Goal: Book appointment/travel/reservation

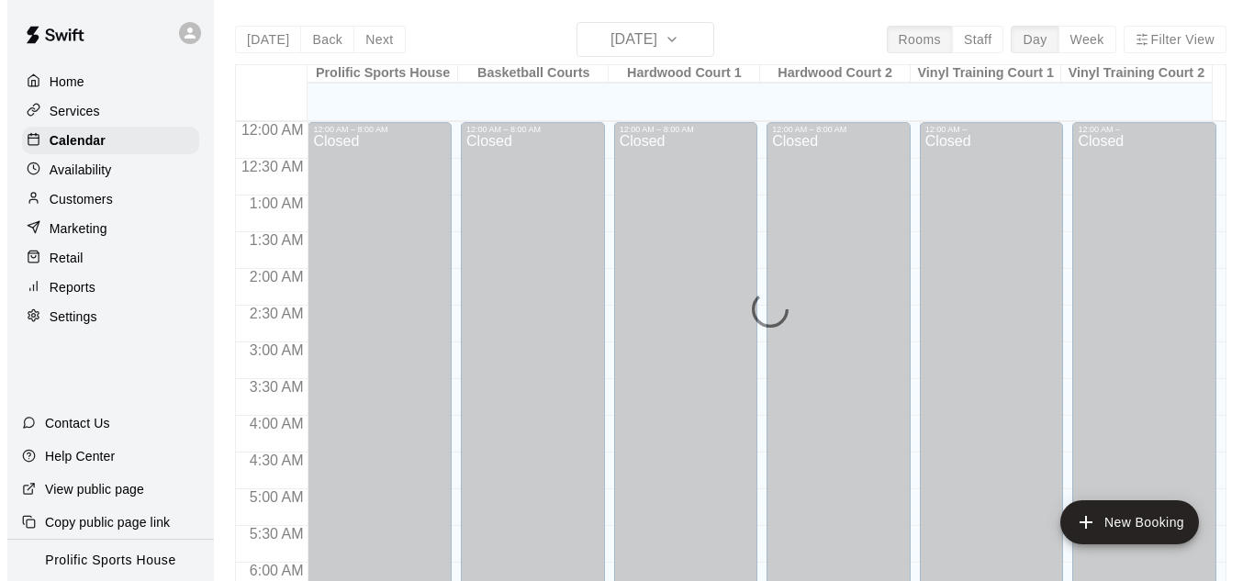
scroll to position [1227, 0]
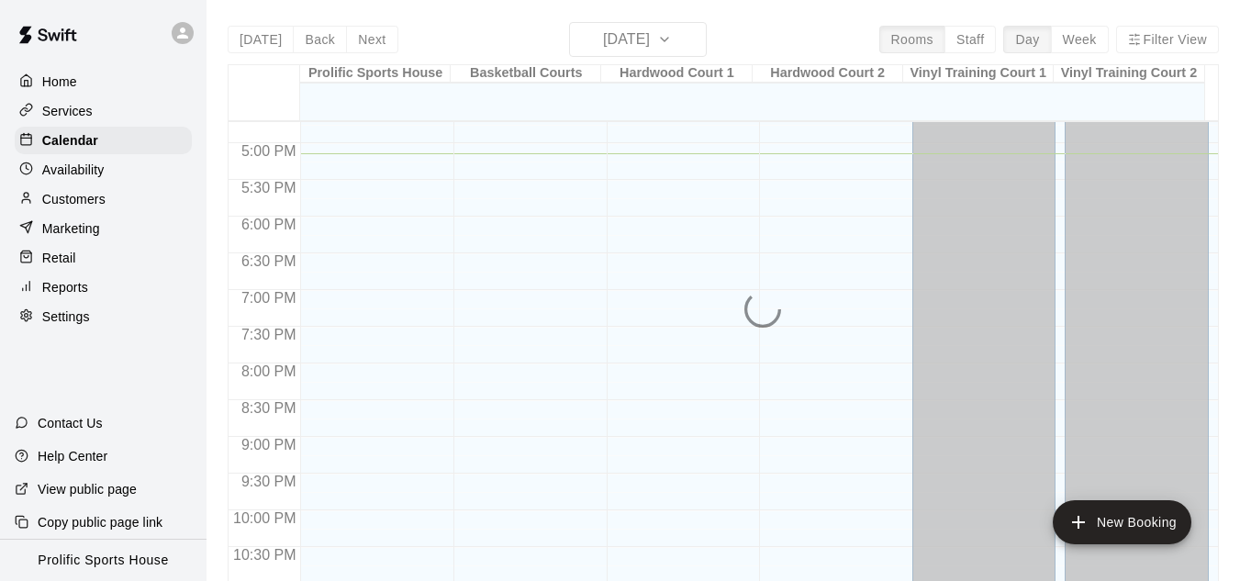
click at [182, 35] on icon at bounding box center [182, 33] width 11 height 11
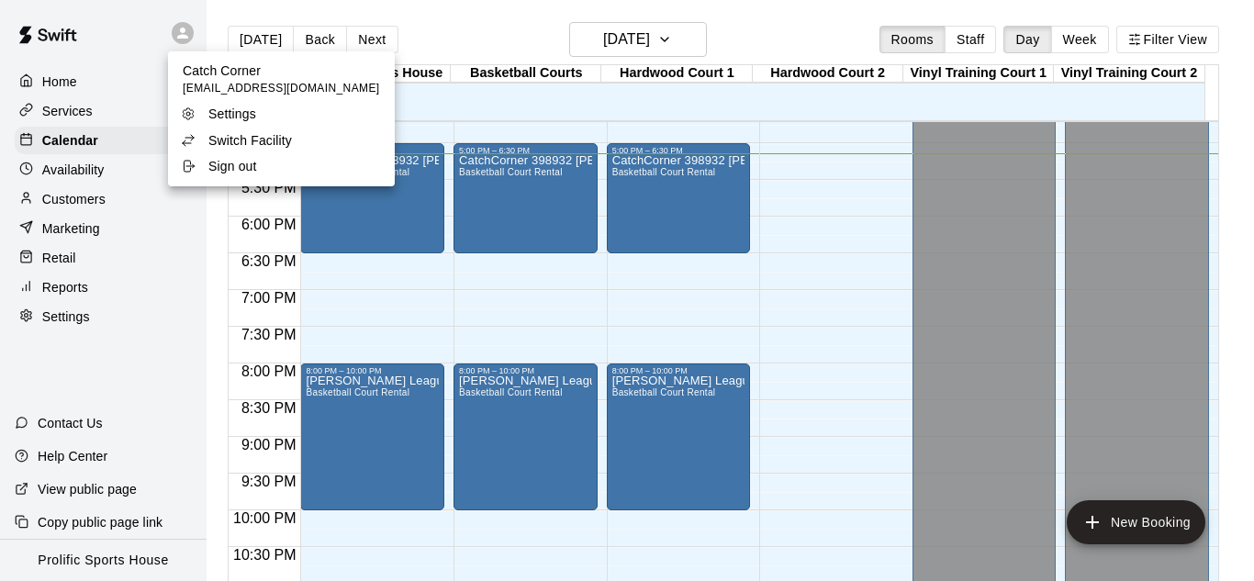
click at [249, 142] on p "Switch Facility" at bounding box center [250, 140] width 84 height 18
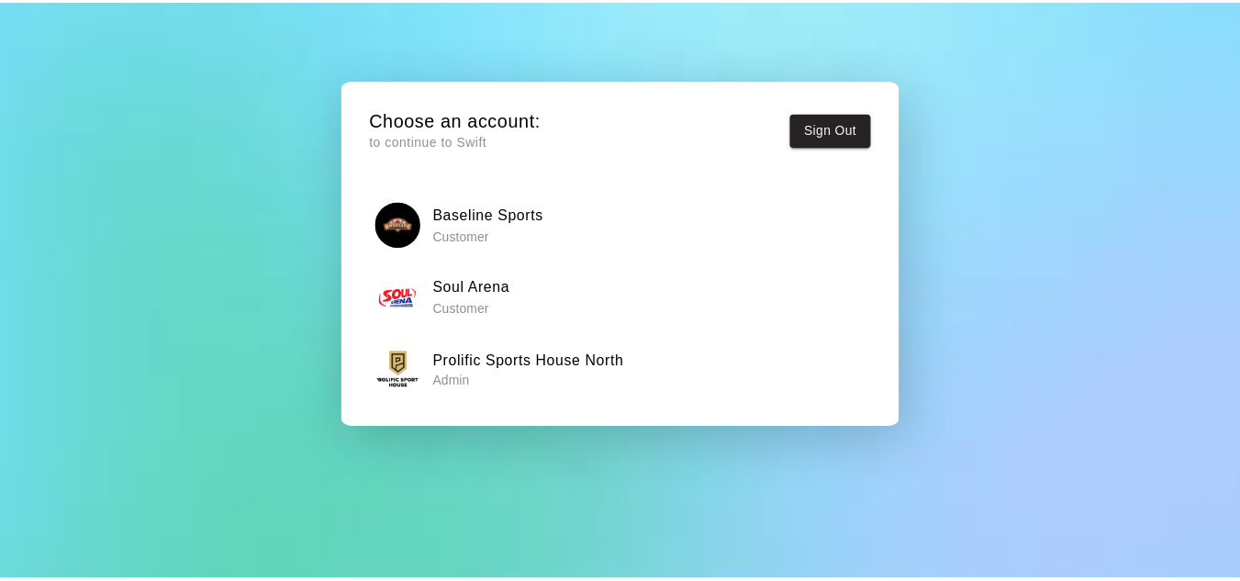
scroll to position [67, 0]
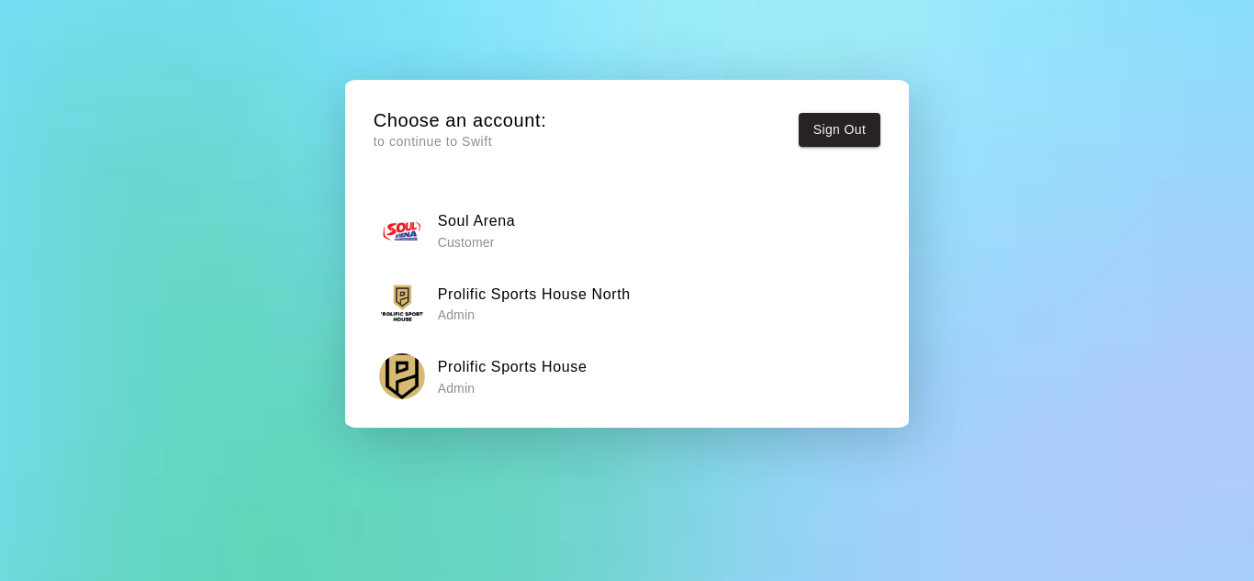
click at [539, 381] on p "Admin" at bounding box center [513, 388] width 150 height 18
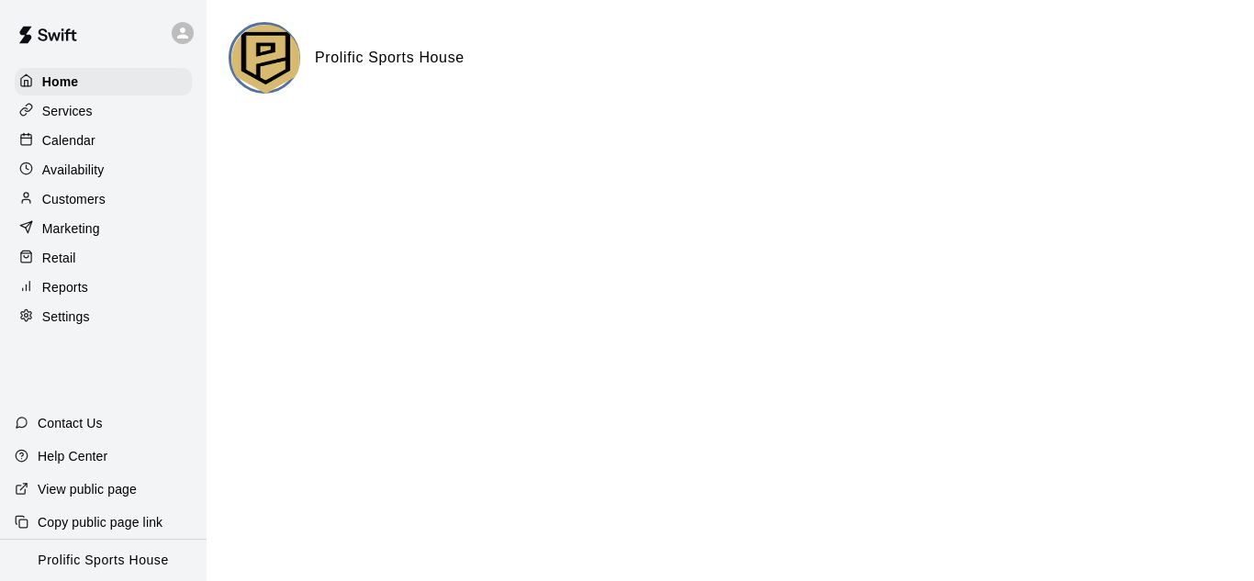
click at [104, 143] on div "Calendar" at bounding box center [103, 141] width 177 height 28
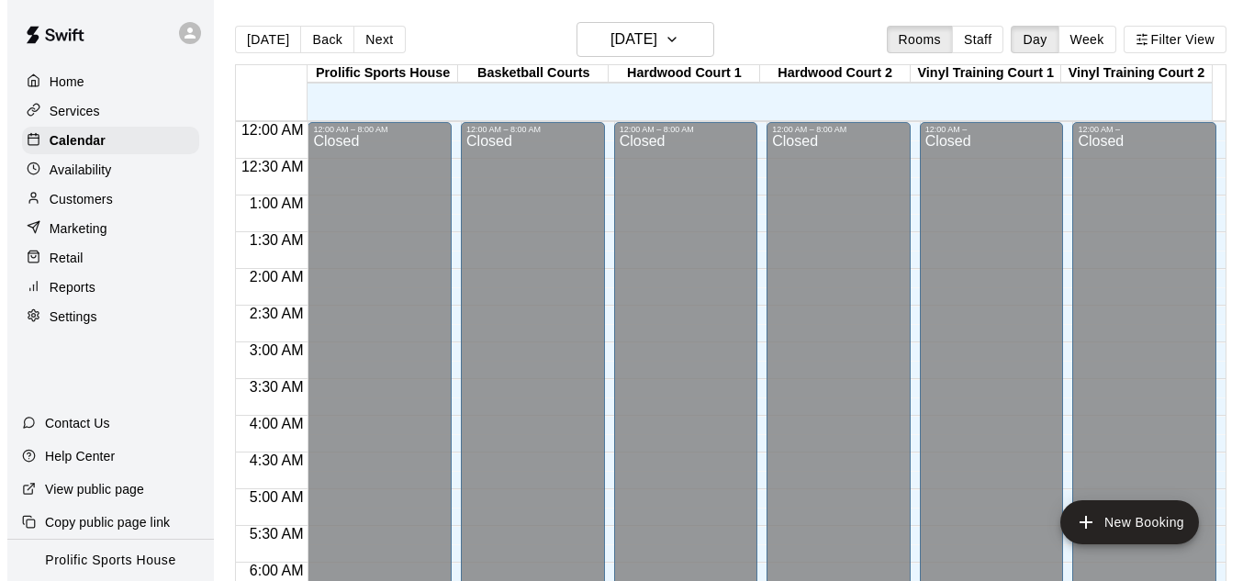
scroll to position [1227, 0]
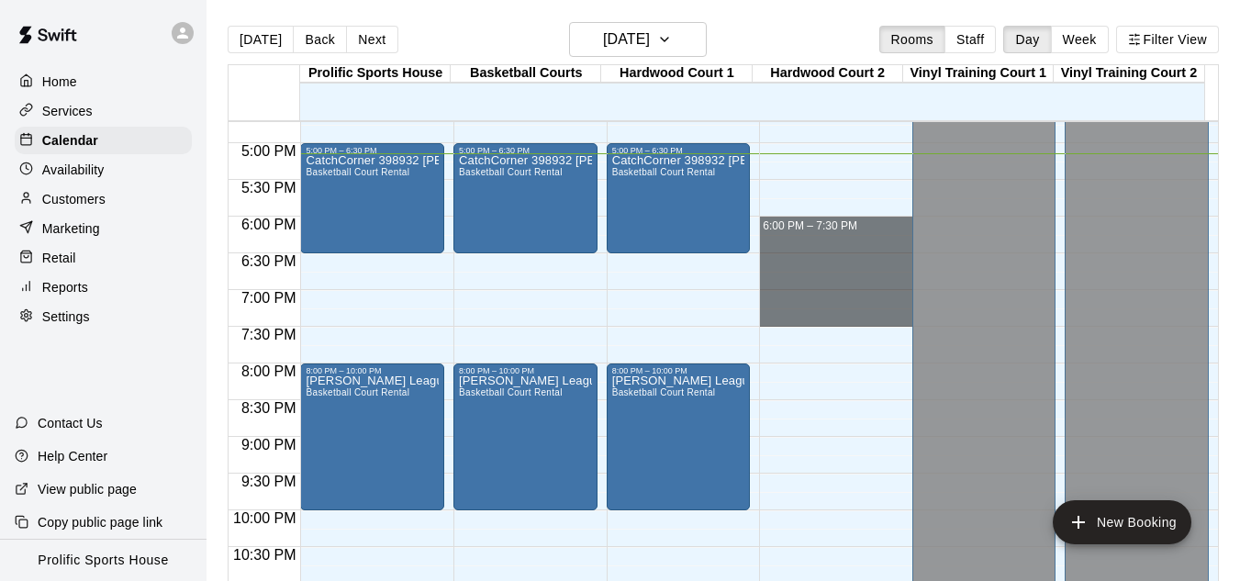
drag, startPoint x: 819, startPoint y: 230, endPoint x: 847, endPoint y: 319, distance: 93.5
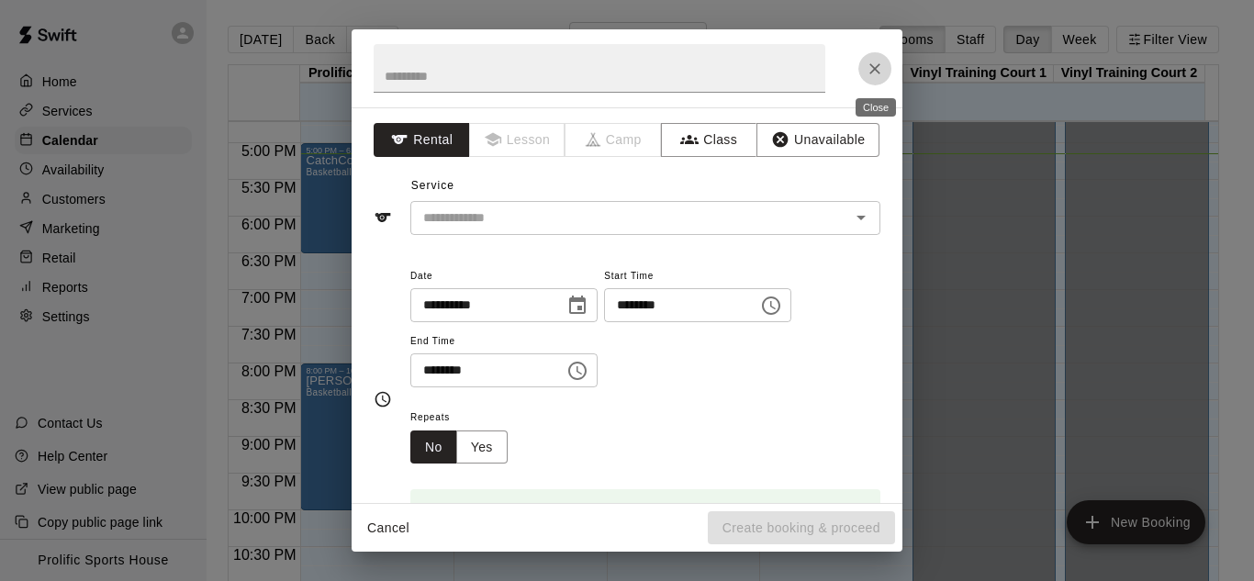
click at [878, 67] on icon "Close" at bounding box center [874, 69] width 18 height 18
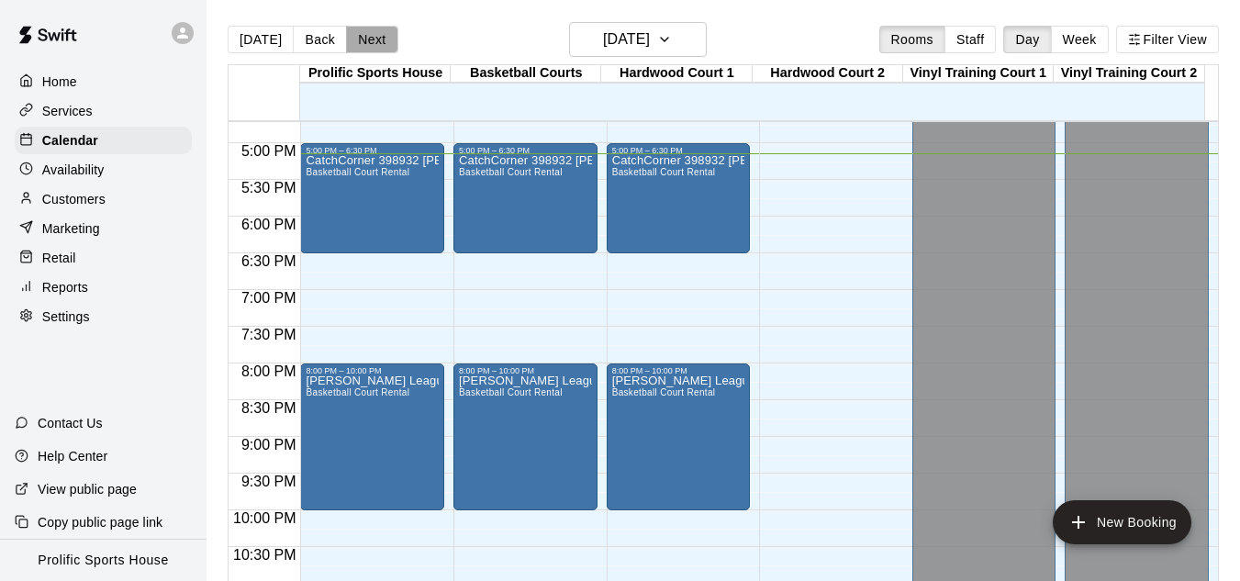
click at [376, 44] on button "Next" at bounding box center [371, 40] width 51 height 28
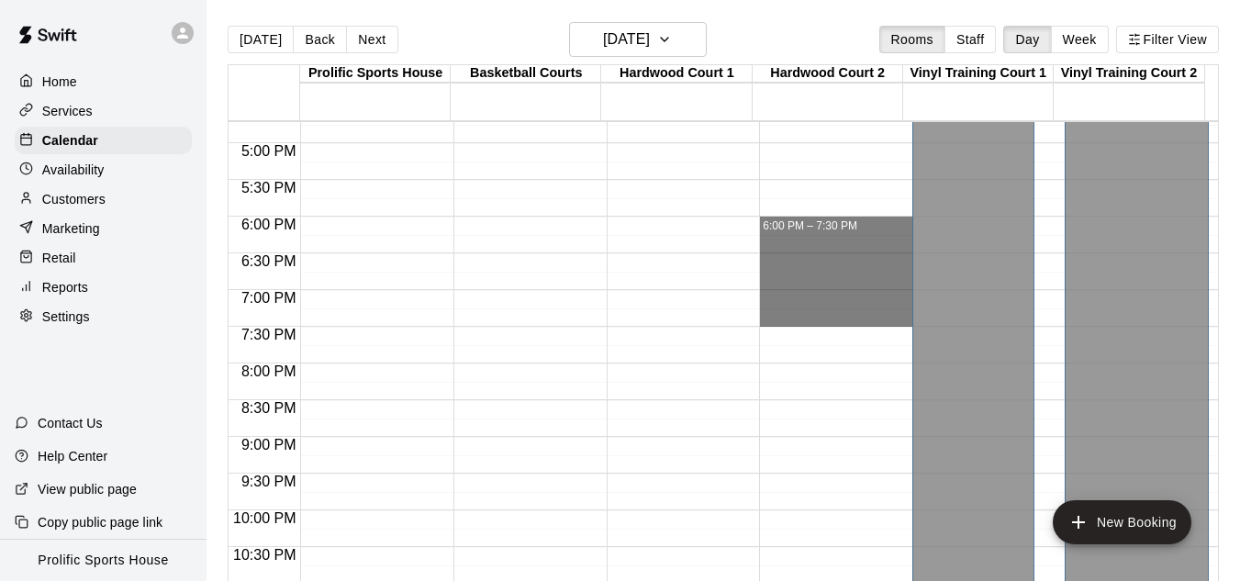
drag, startPoint x: 821, startPoint y: 223, endPoint x: 828, endPoint y: 324, distance: 101.2
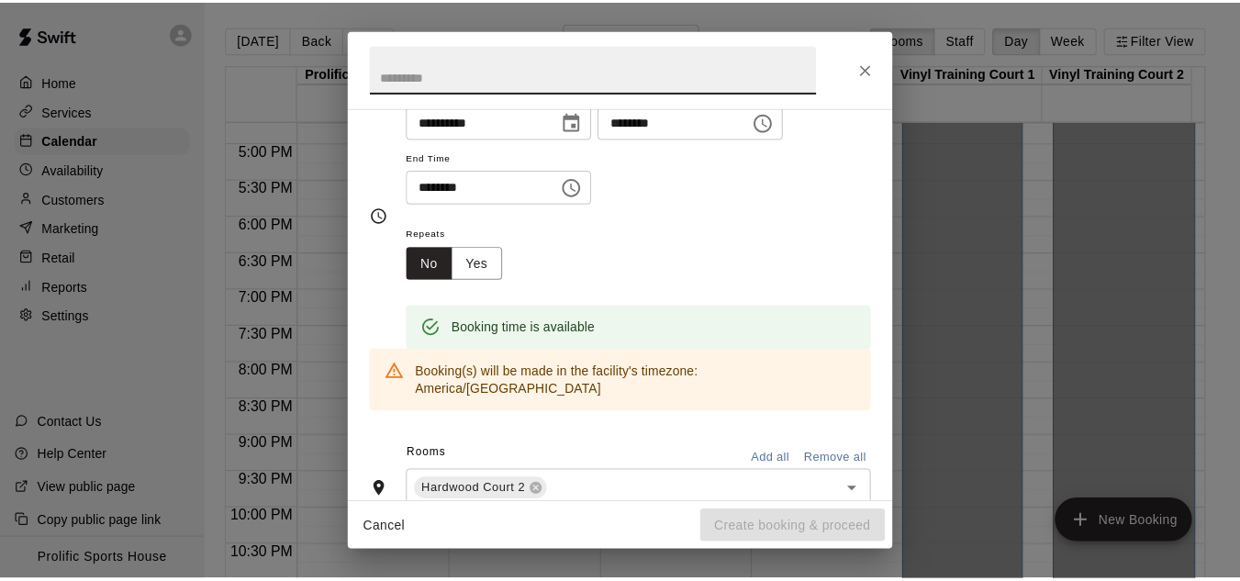
scroll to position [0, 0]
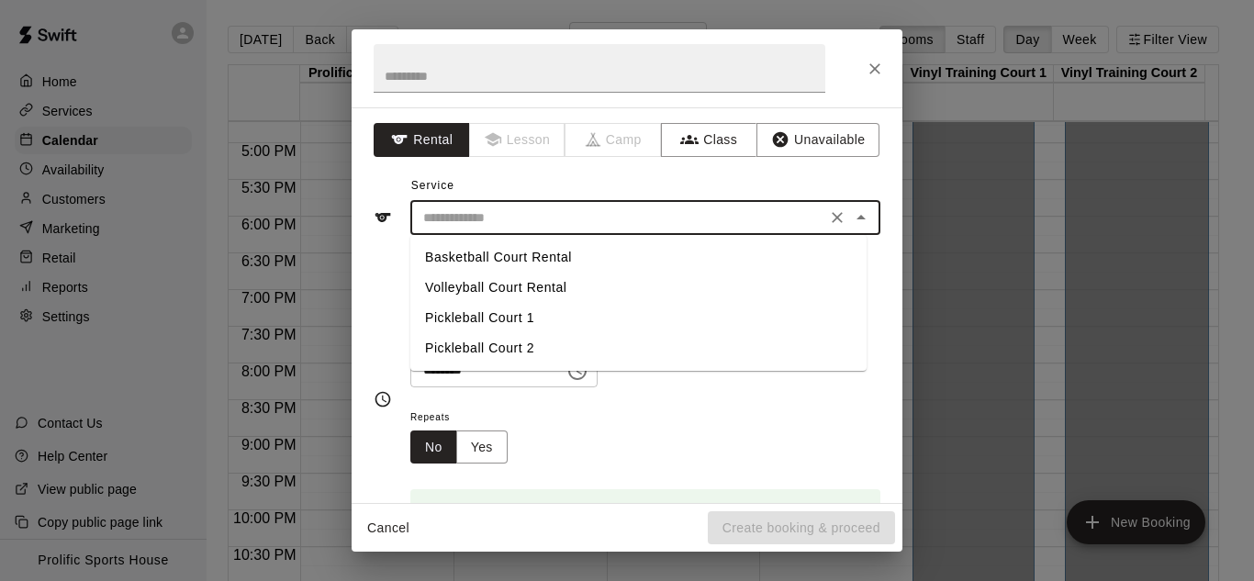
click at [507, 215] on input "text" at bounding box center [618, 217] width 405 height 23
click at [484, 251] on li "Basketball Court Rental" at bounding box center [638, 257] width 456 height 30
type input "**********"
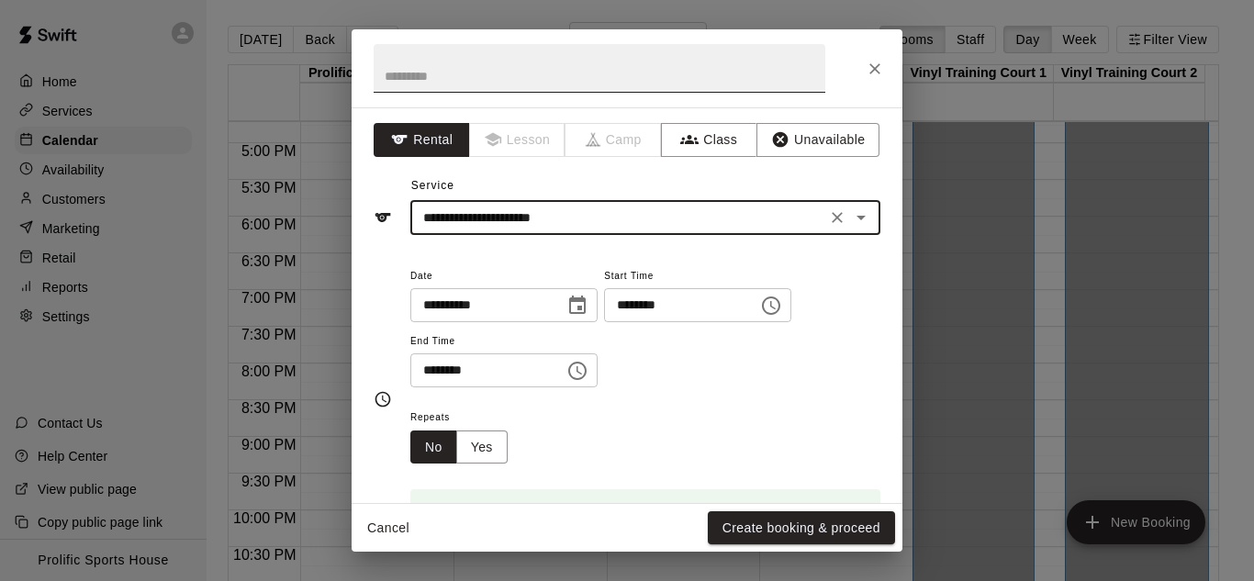
click at [463, 83] on input "text" at bounding box center [600, 68] width 452 height 49
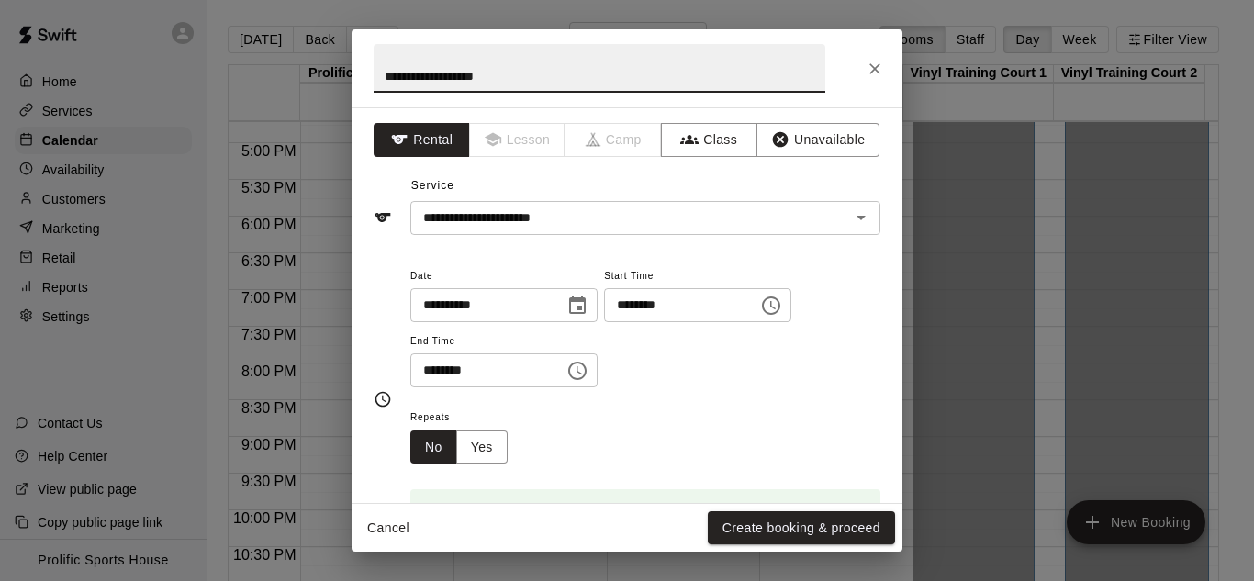
paste input "**********"
type input "**********"
click at [730, 507] on div "Cancel Create booking & proceed" at bounding box center [626, 528] width 551 height 49
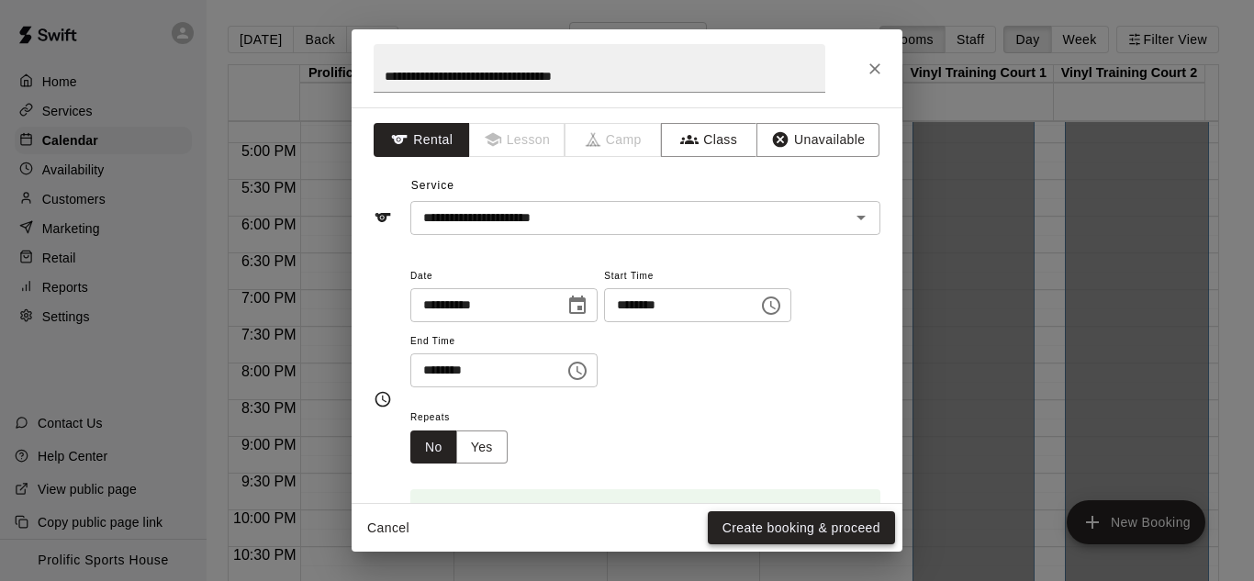
click at [731, 537] on button "Create booking & proceed" at bounding box center [801, 528] width 187 height 34
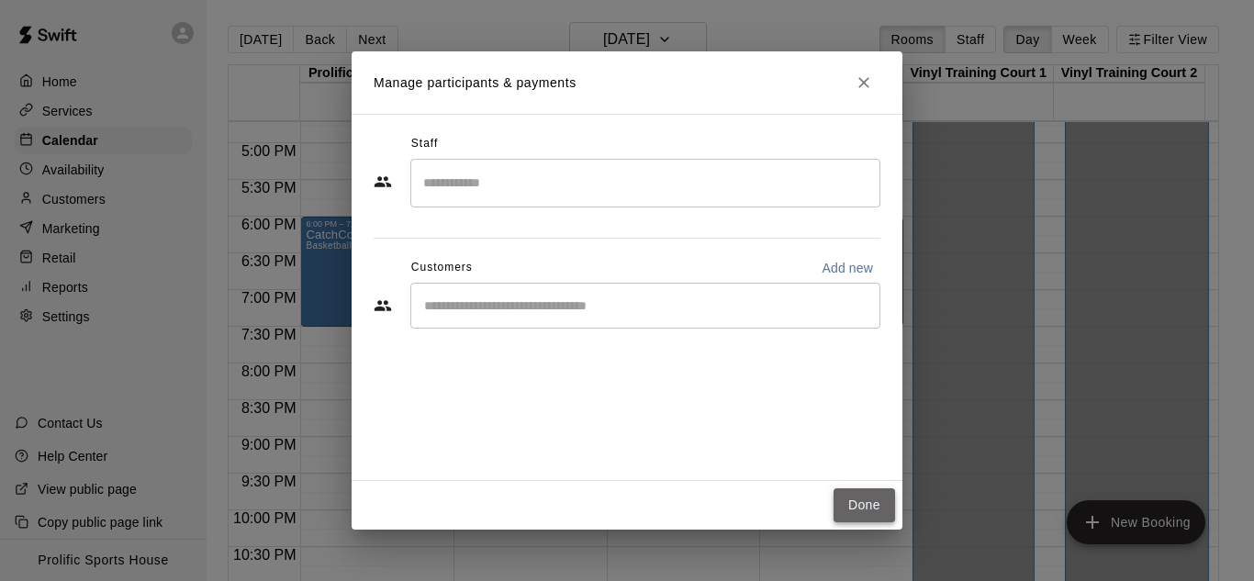
click at [854, 507] on button "Done" at bounding box center [863, 505] width 61 height 34
